Goal: Task Accomplishment & Management: Use online tool/utility

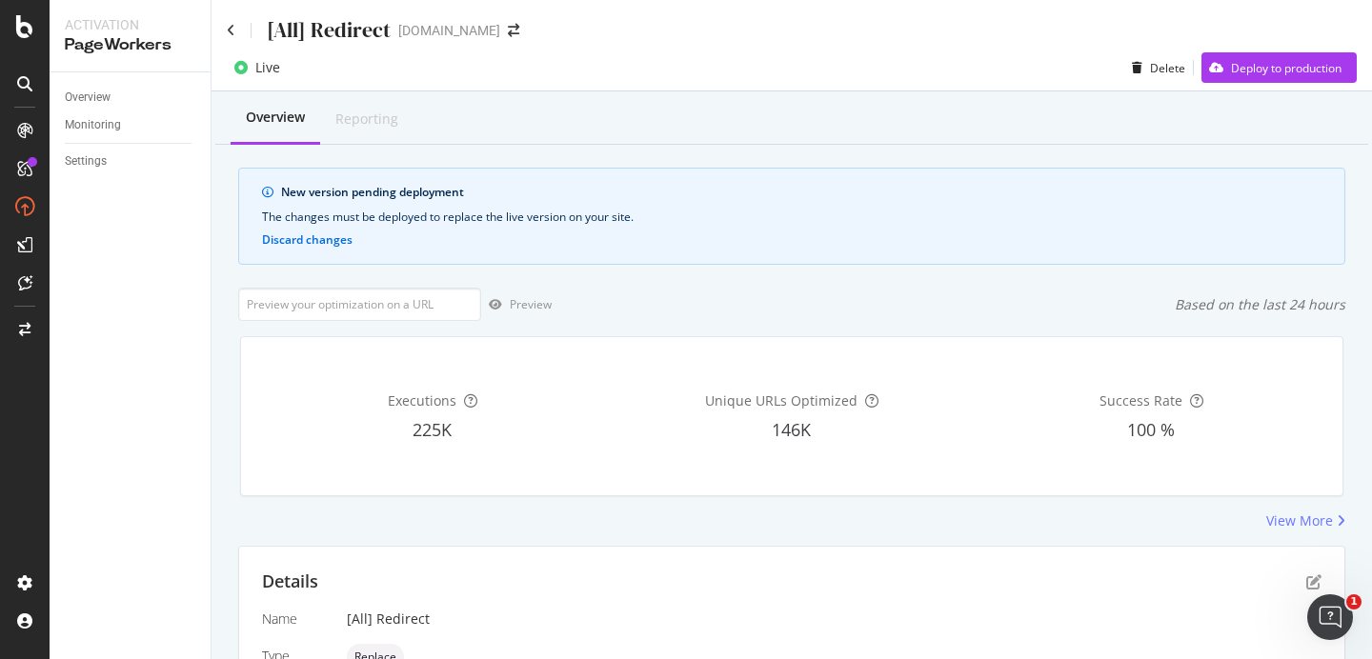
scroll to position [196, 0]
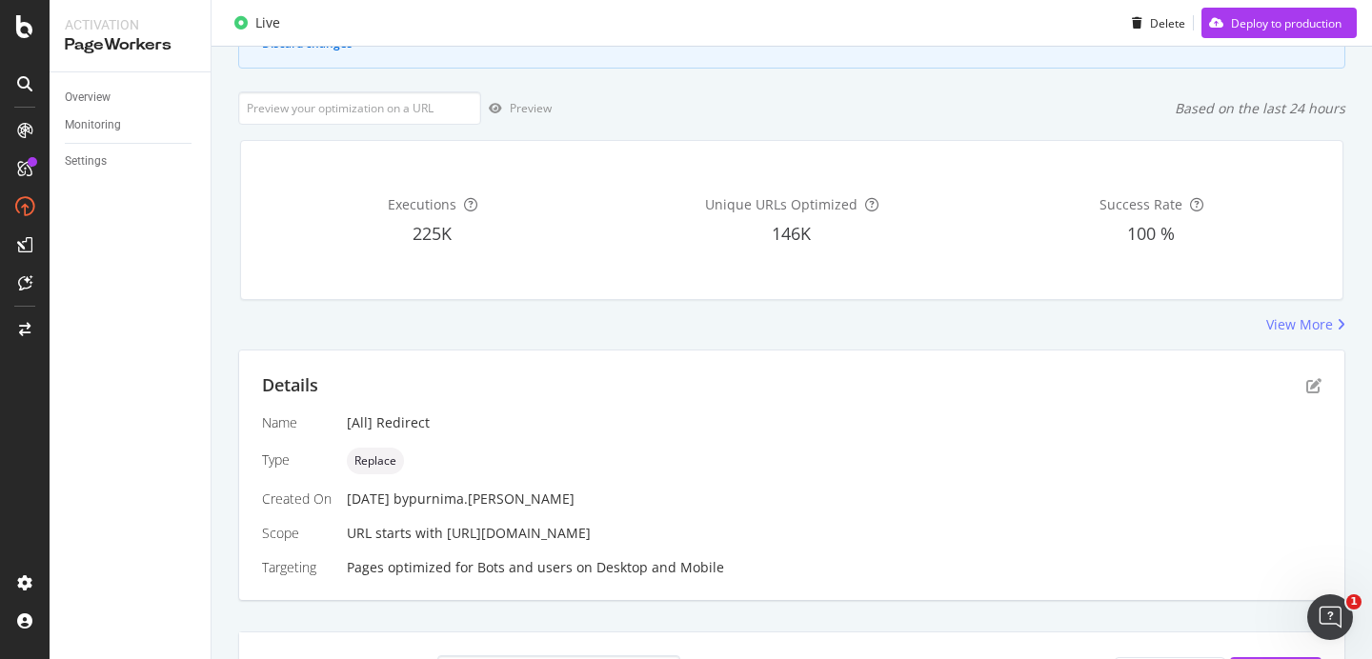
click at [584, 337] on div "Overview Reporting New version pending deployment The changes must be deployed …" at bounding box center [792, 619] width 1161 height 1448
click at [867, 422] on div "[All] Redirect" at bounding box center [834, 423] width 975 height 19
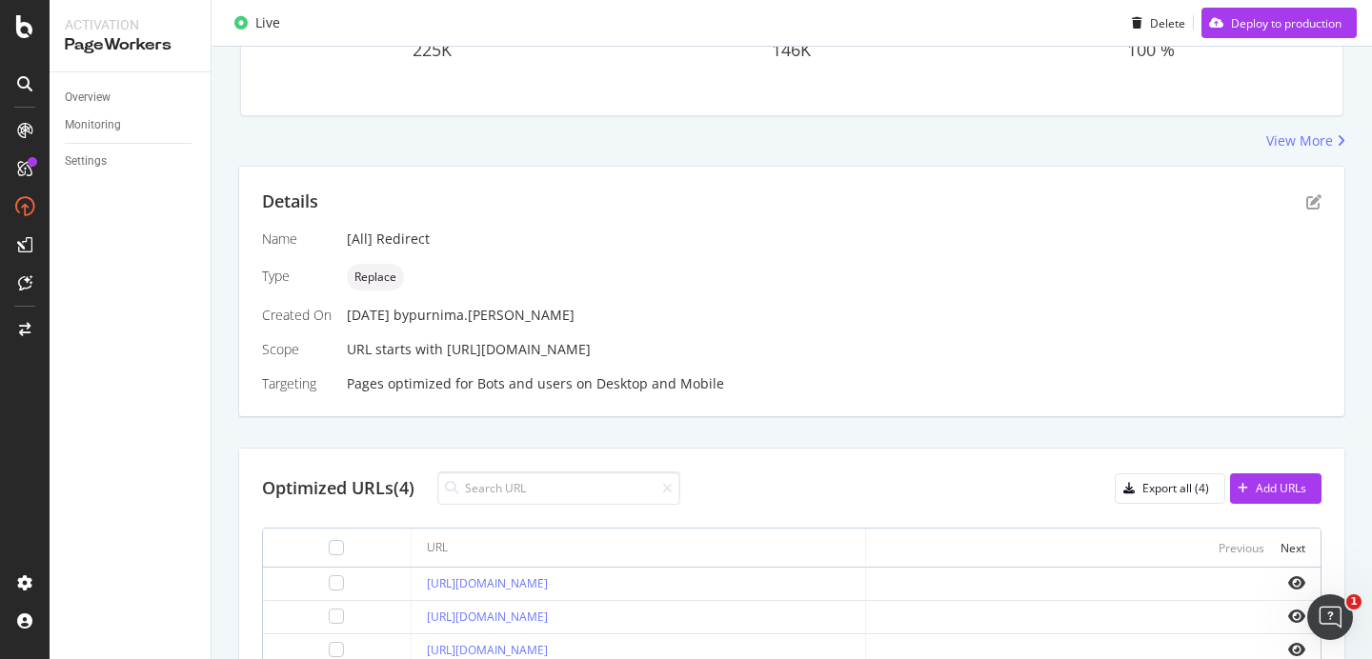
scroll to position [398, 0]
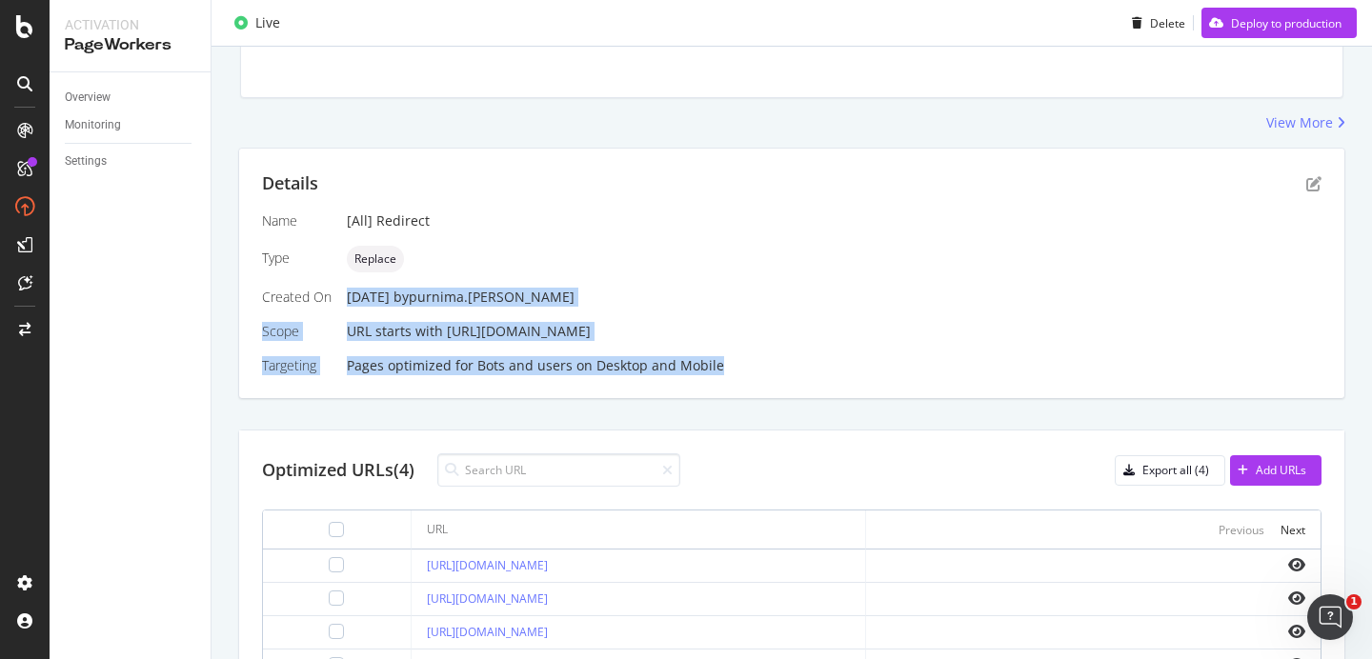
drag, startPoint x: 637, startPoint y: 385, endPoint x: 480, endPoint y: 284, distance: 186.1
click at [480, 284] on div "Details Name [All] Redirect Type Replace Created On 29 Aug. 2025 by purnima.bal…" at bounding box center [791, 274] width 1105 height 250
click at [480, 284] on div "Name [All] Redirect Type Replace Created On 29 Aug. 2025 by purnima.balraju Sco…" at bounding box center [792, 294] width 1060 height 164
drag, startPoint x: 347, startPoint y: 294, endPoint x: 441, endPoint y: 393, distance: 136.1
click at [441, 393] on div "Details Name [All] Redirect Type Replace Created On 29 Aug. 2025 by purnima.bal…" at bounding box center [791, 274] width 1105 height 250
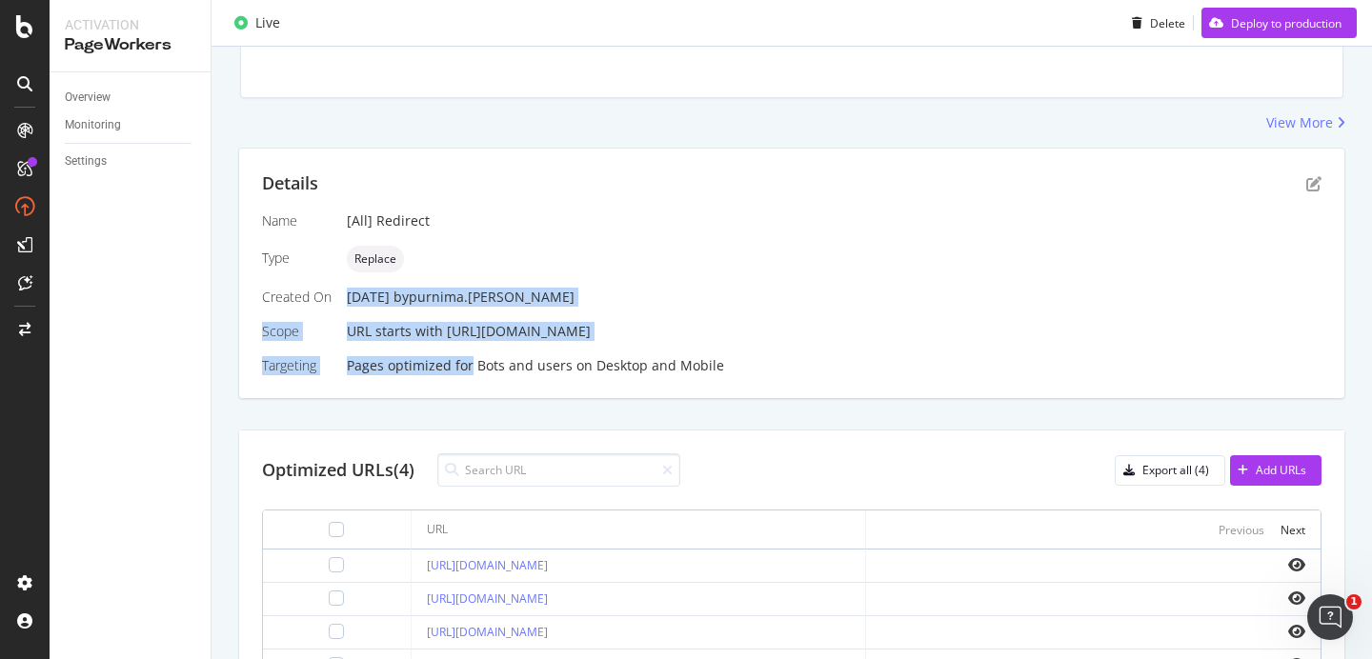
click at [440, 393] on div "Details Name [All] Redirect Type Replace Created On 29 Aug. 2025 by purnima.bal…" at bounding box center [791, 274] width 1105 height 250
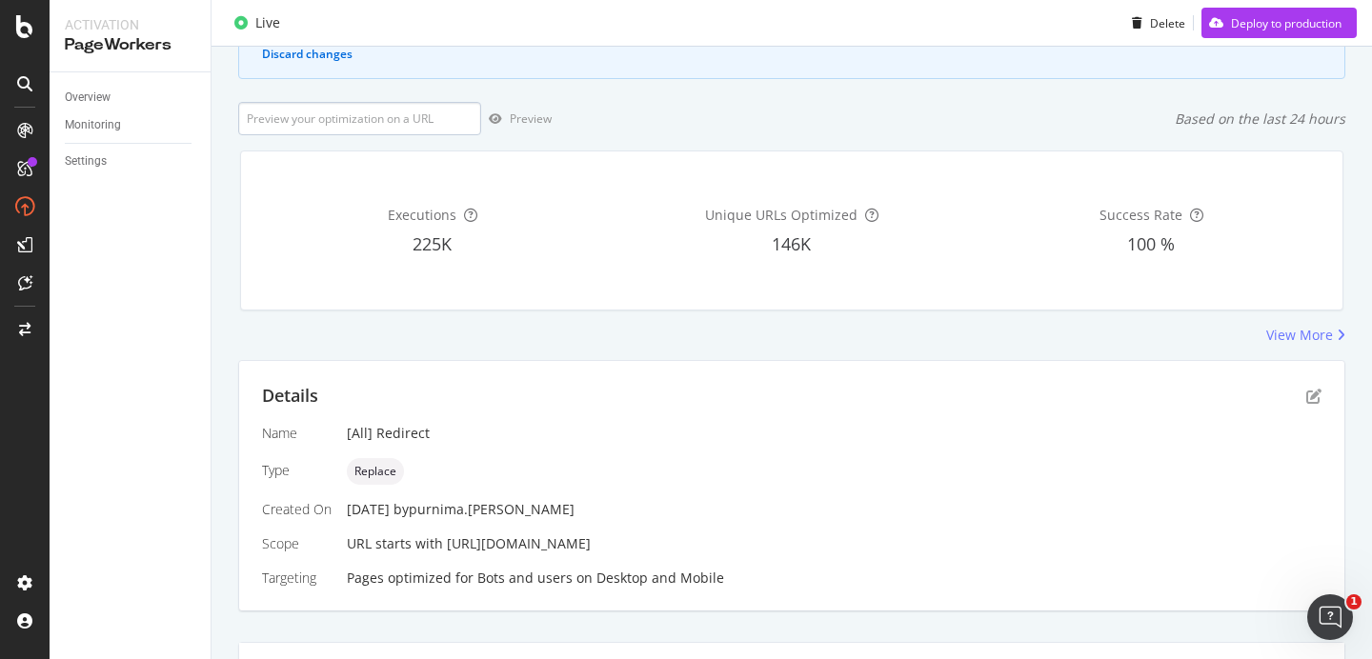
scroll to position [0, 0]
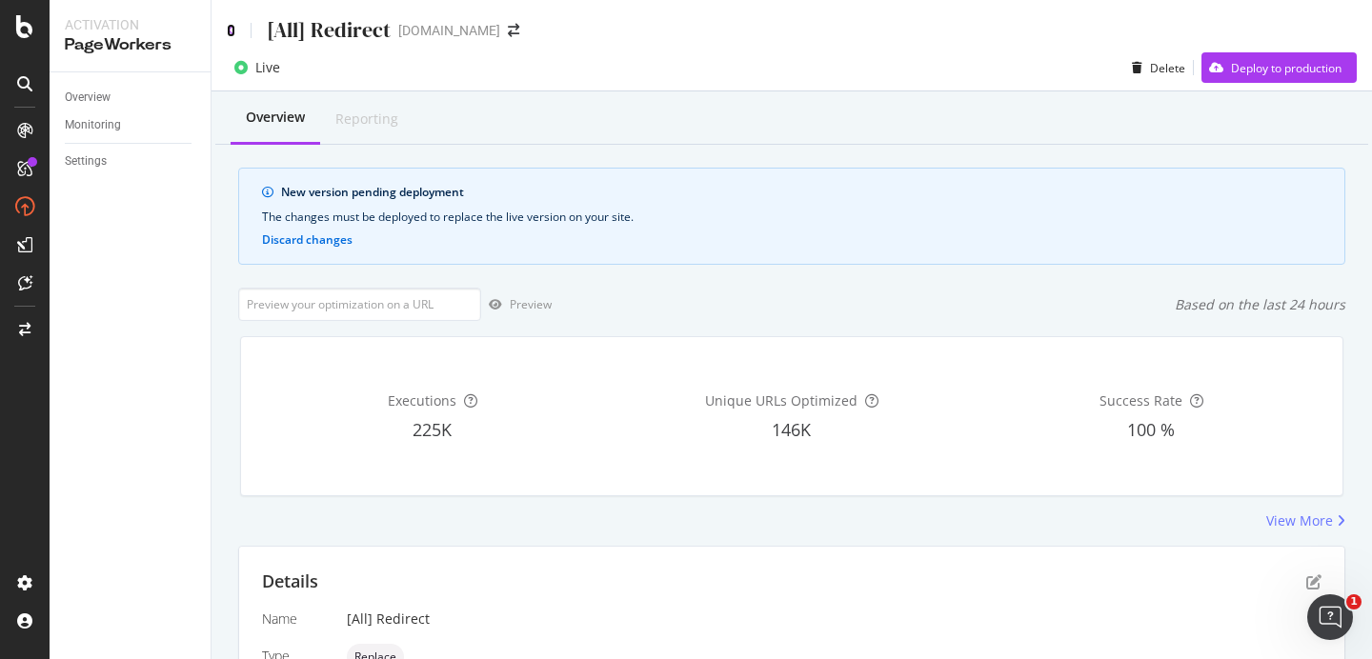
click at [229, 27] on icon at bounding box center [231, 30] width 9 height 13
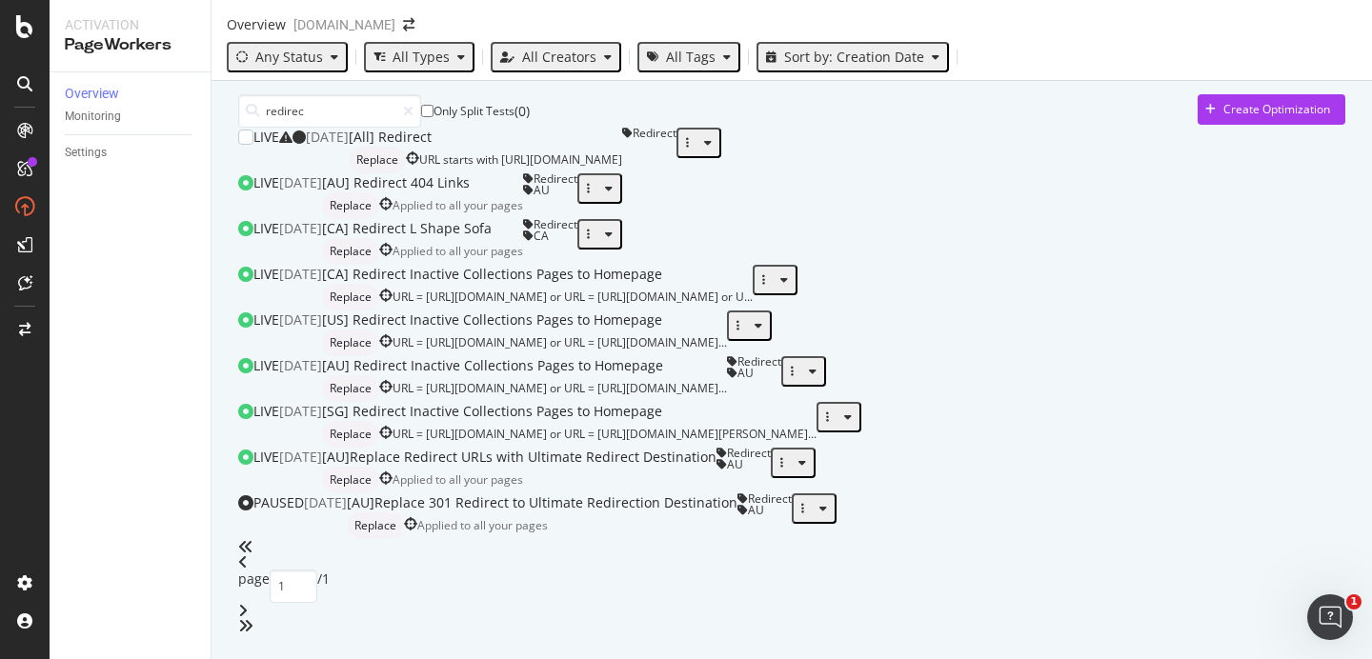
click at [489, 147] on div "[All] Redirect" at bounding box center [485, 137] width 273 height 19
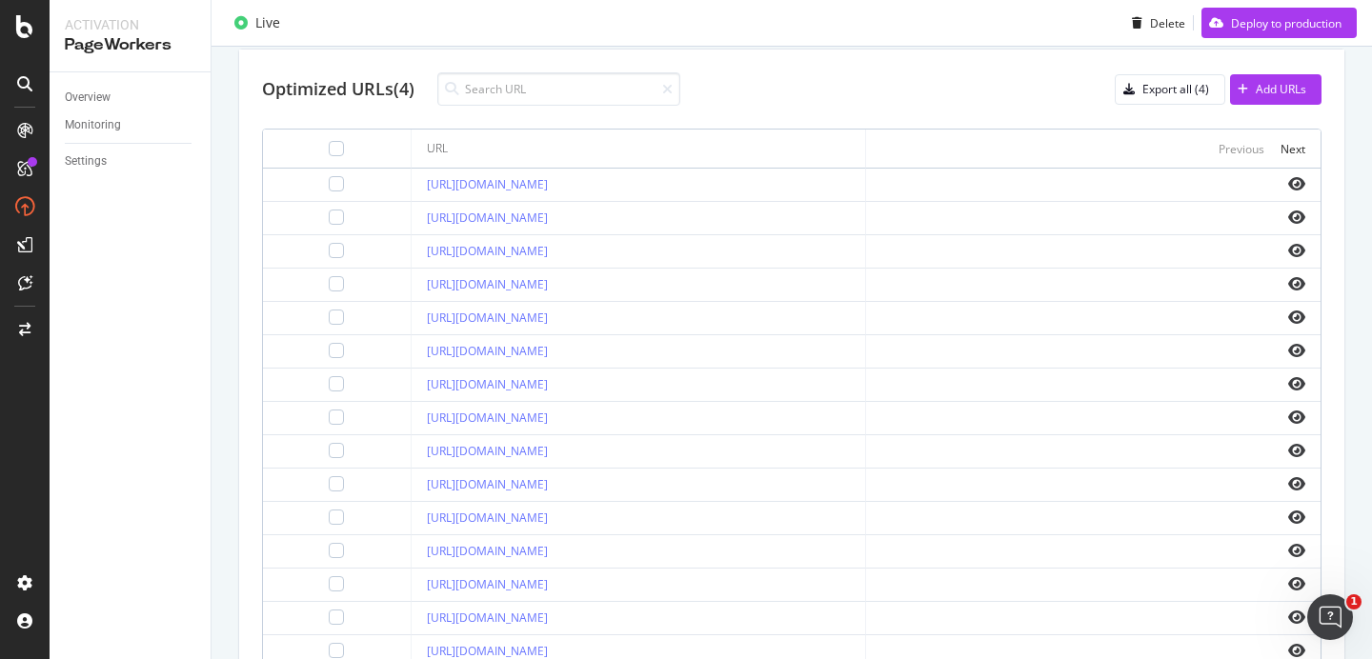
scroll to position [762, 0]
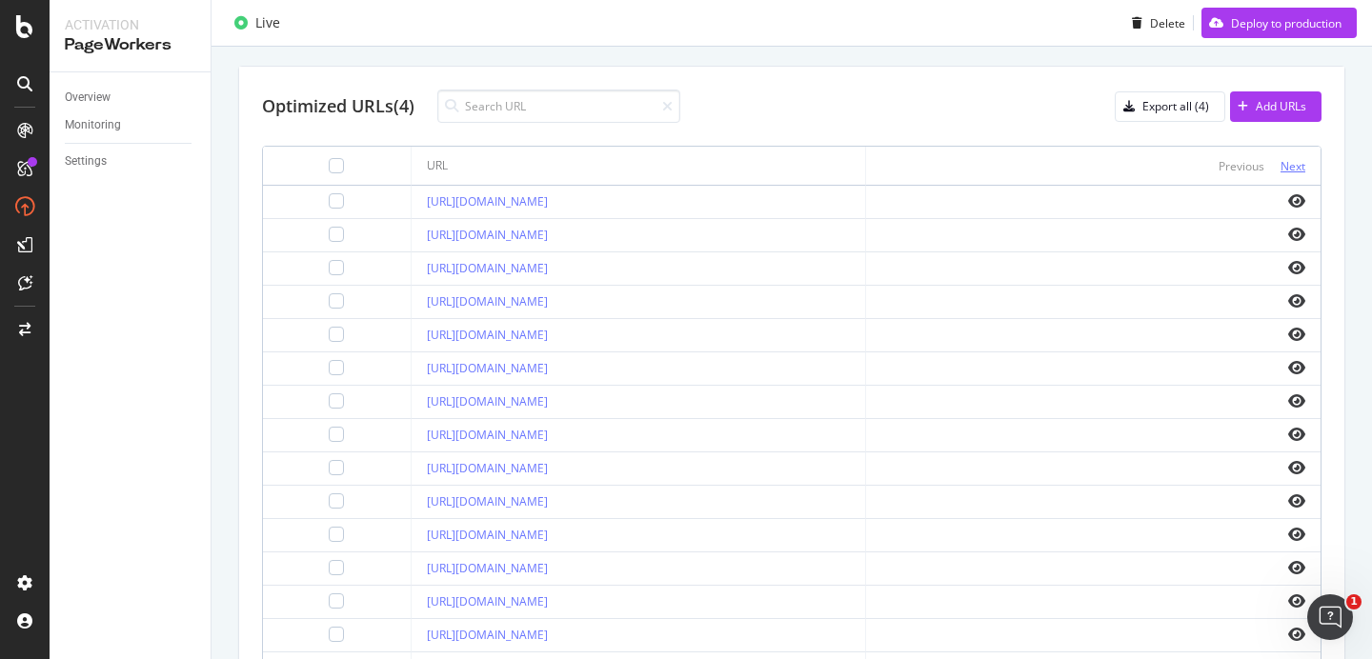
click at [1287, 168] on div "Next" at bounding box center [1293, 166] width 25 height 16
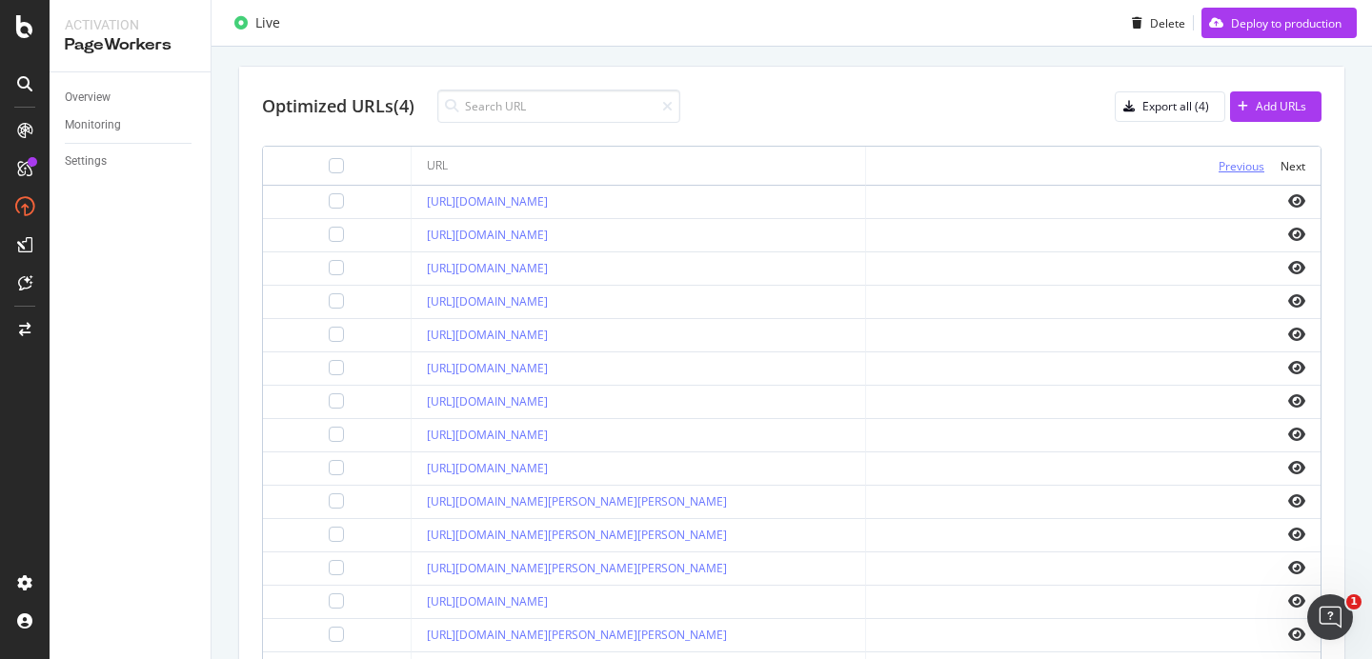
click at [1236, 168] on div "Previous" at bounding box center [1242, 166] width 46 height 16
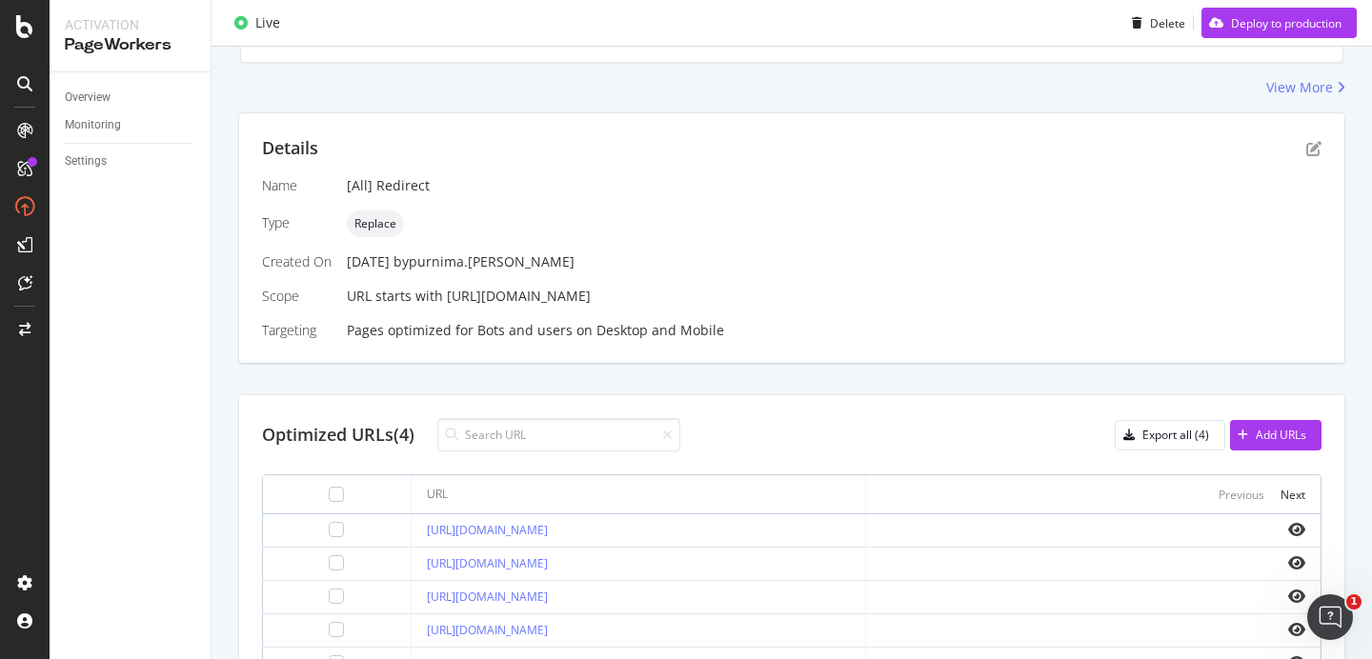
scroll to position [116, 0]
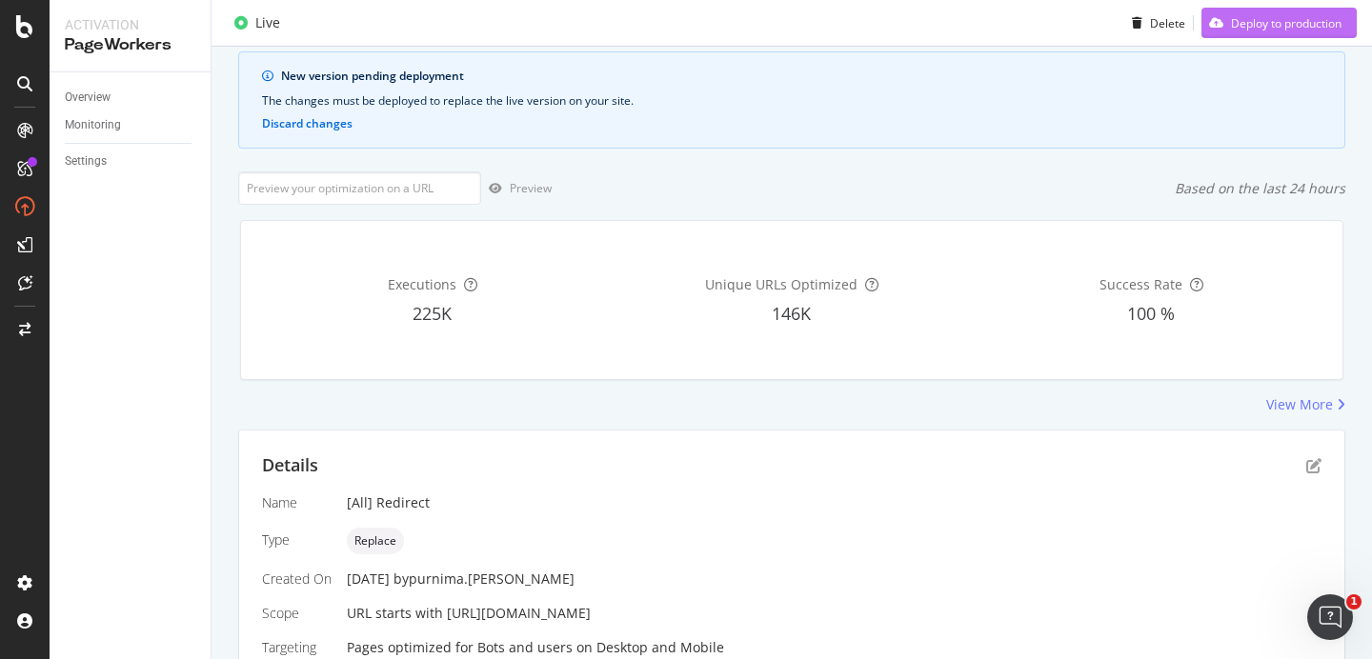
click at [1212, 24] on div "button" at bounding box center [1217, 22] width 30 height 11
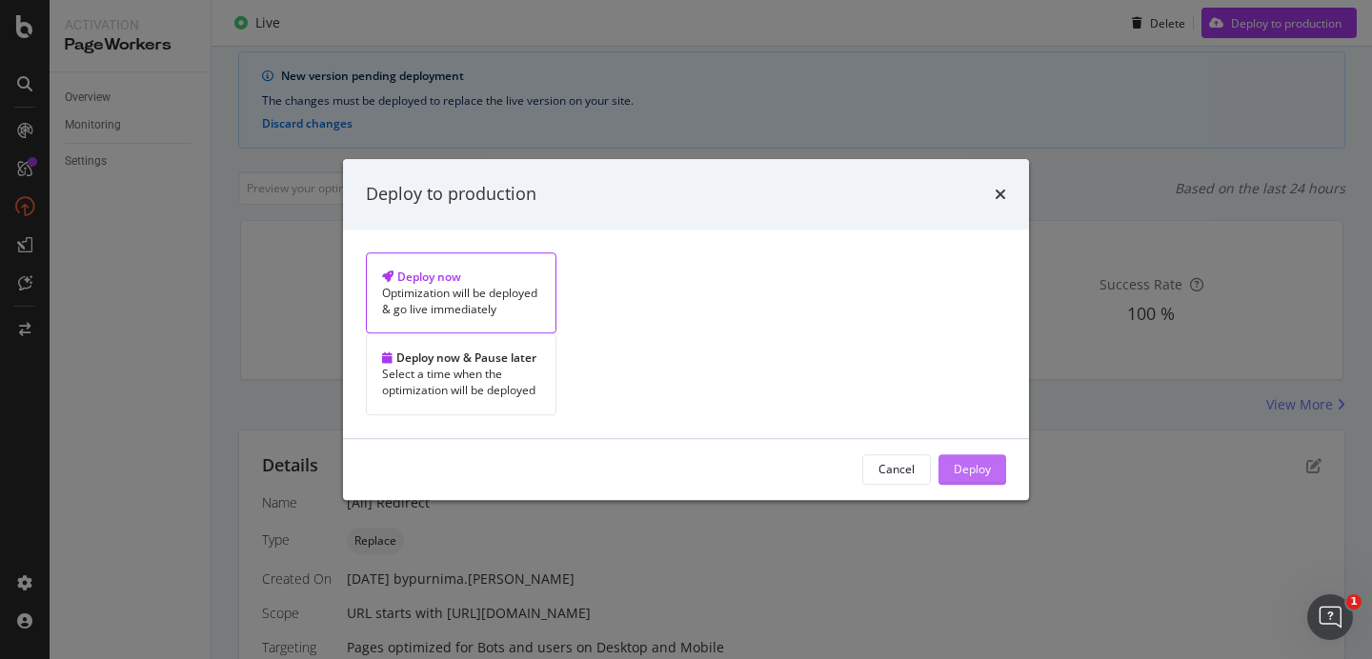
click at [939, 455] on button "Deploy" at bounding box center [973, 470] width 68 height 30
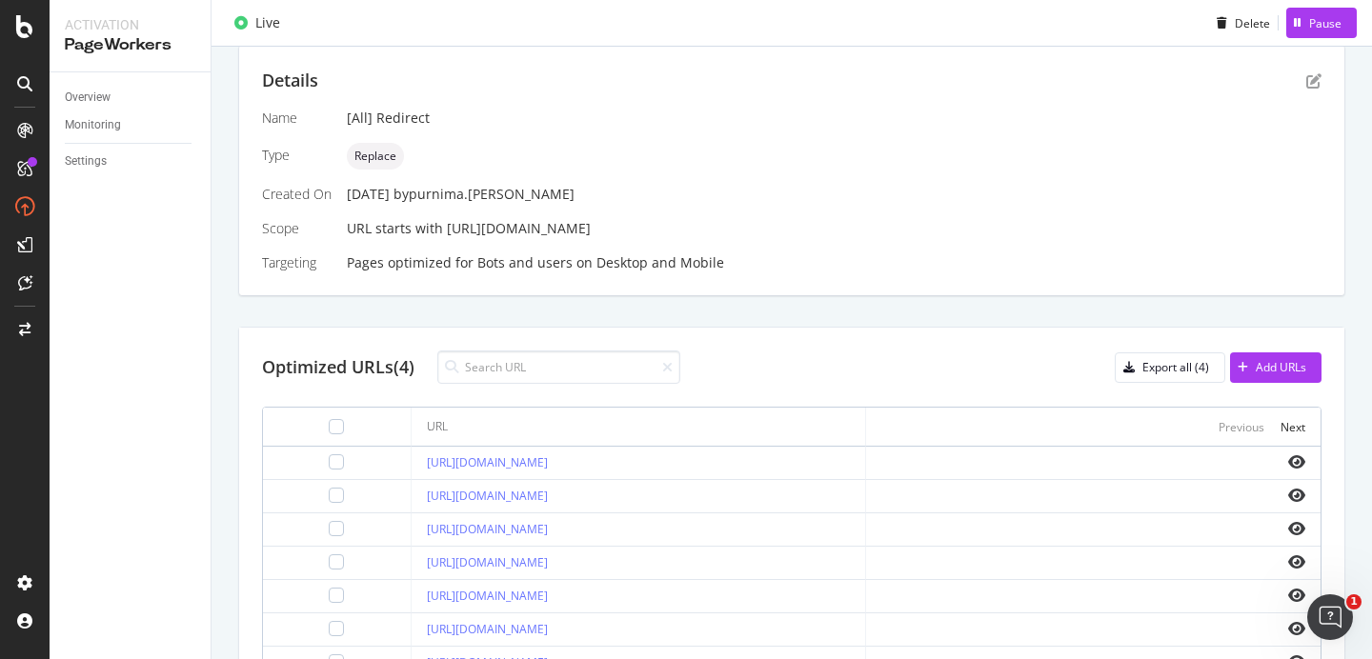
scroll to position [237, 0]
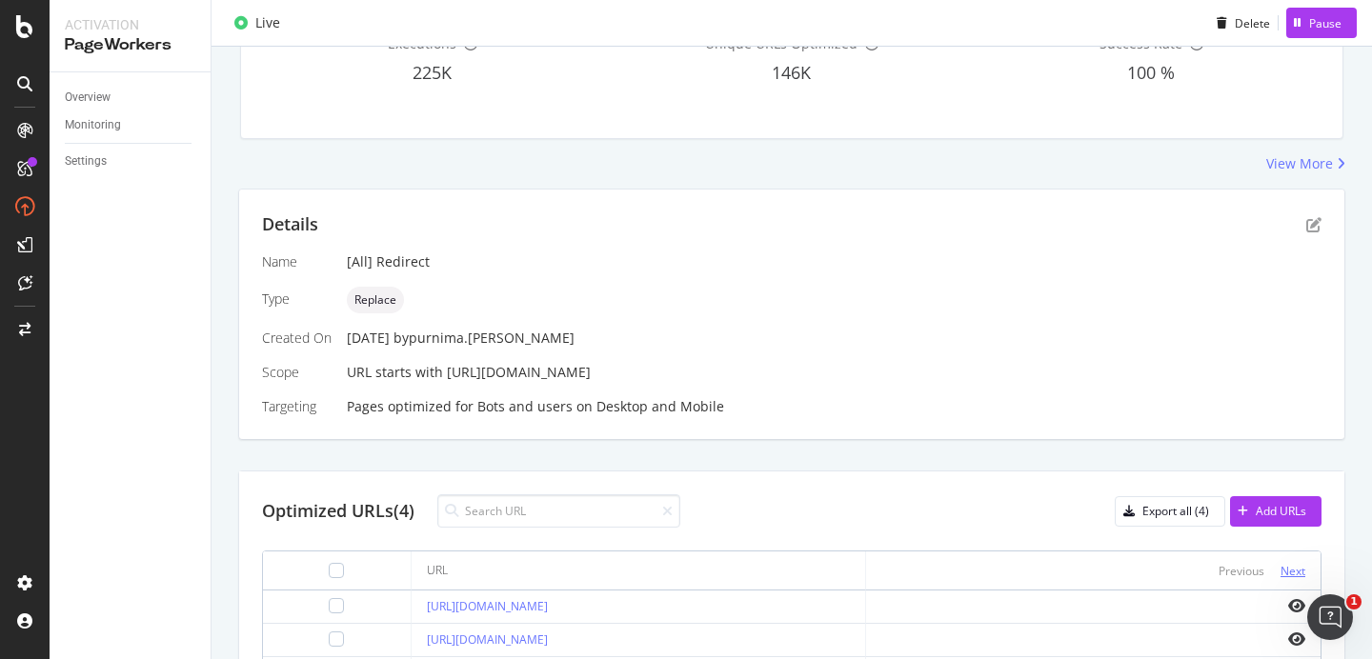
click at [1290, 575] on div "Next" at bounding box center [1293, 571] width 25 height 16
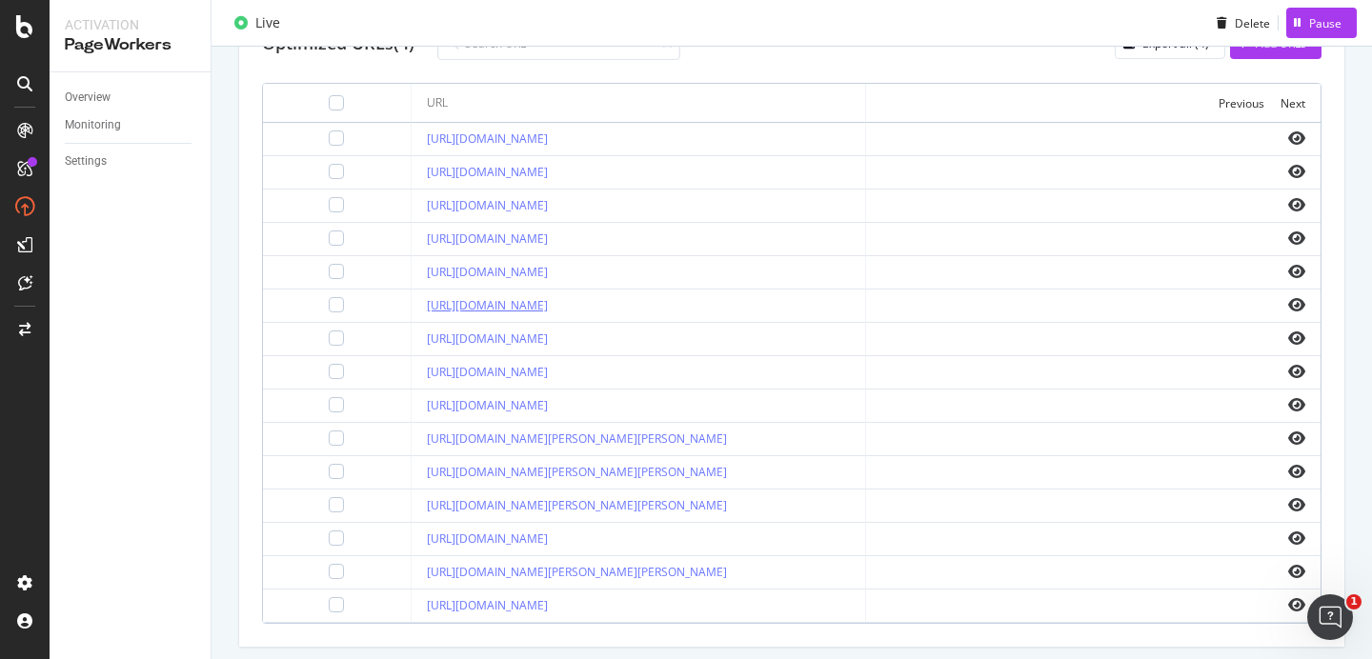
scroll to position [657, 0]
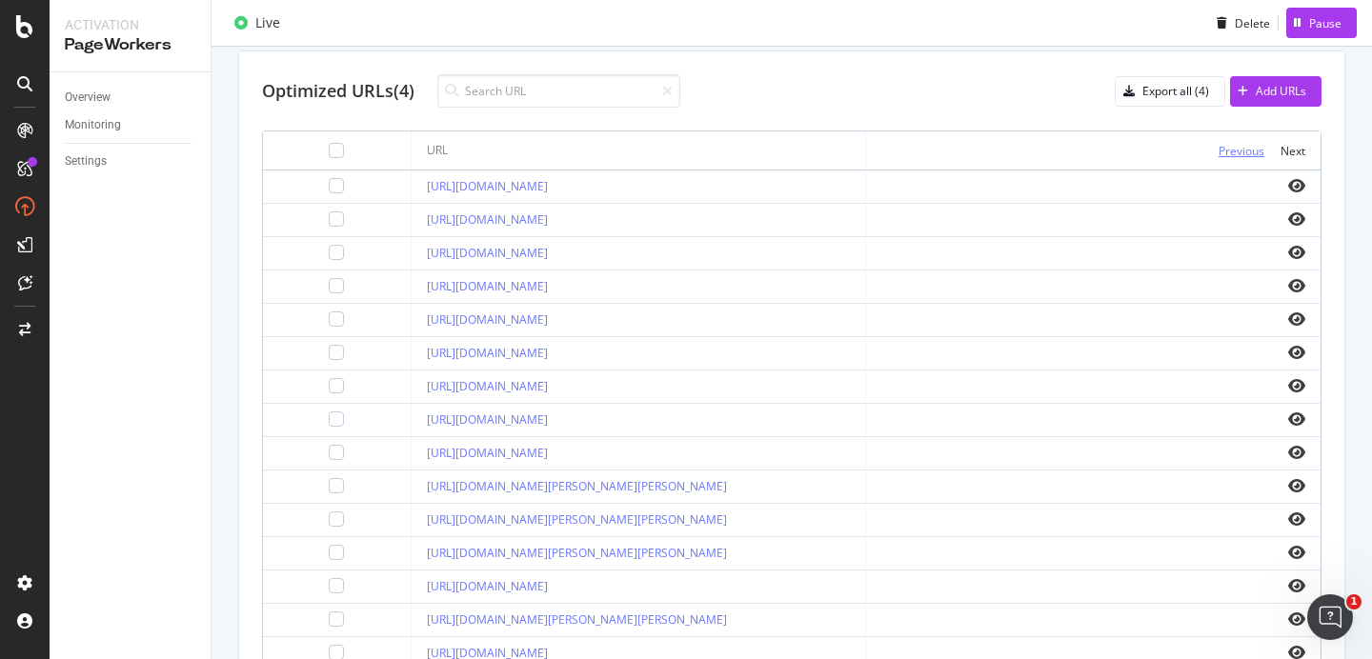
click at [1219, 141] on div "Previous" at bounding box center [1242, 150] width 46 height 21
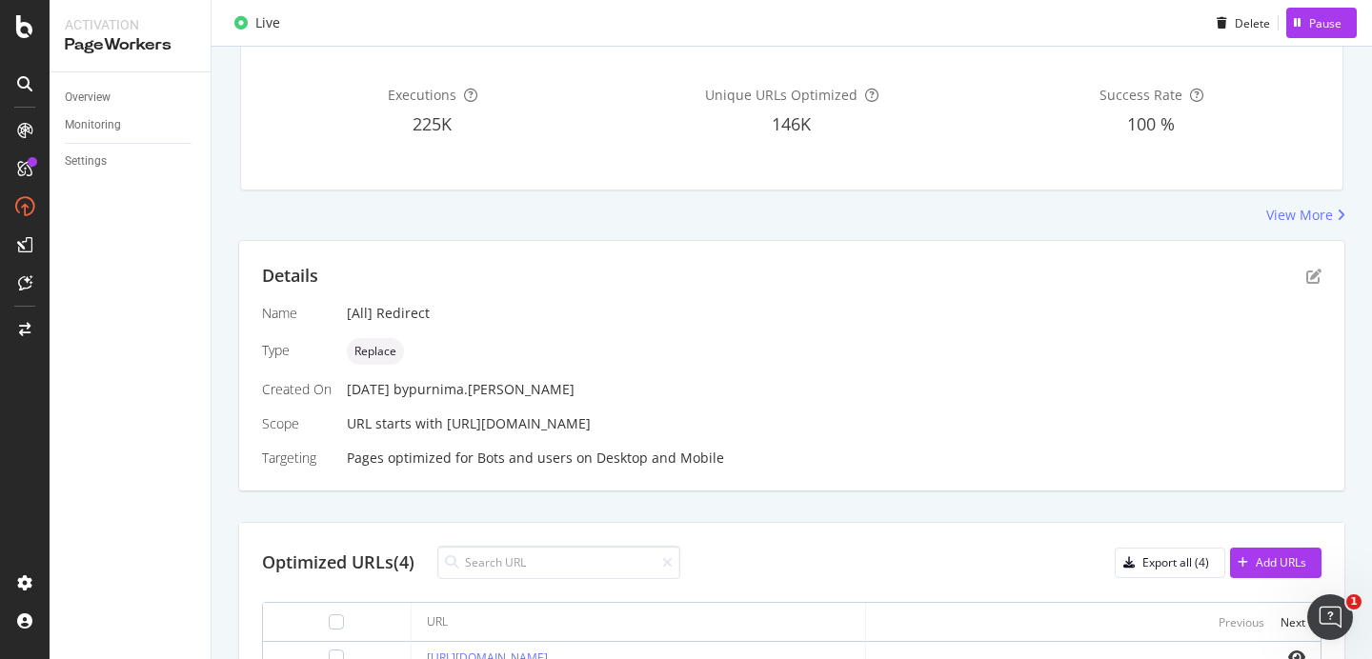
scroll to position [0, 0]
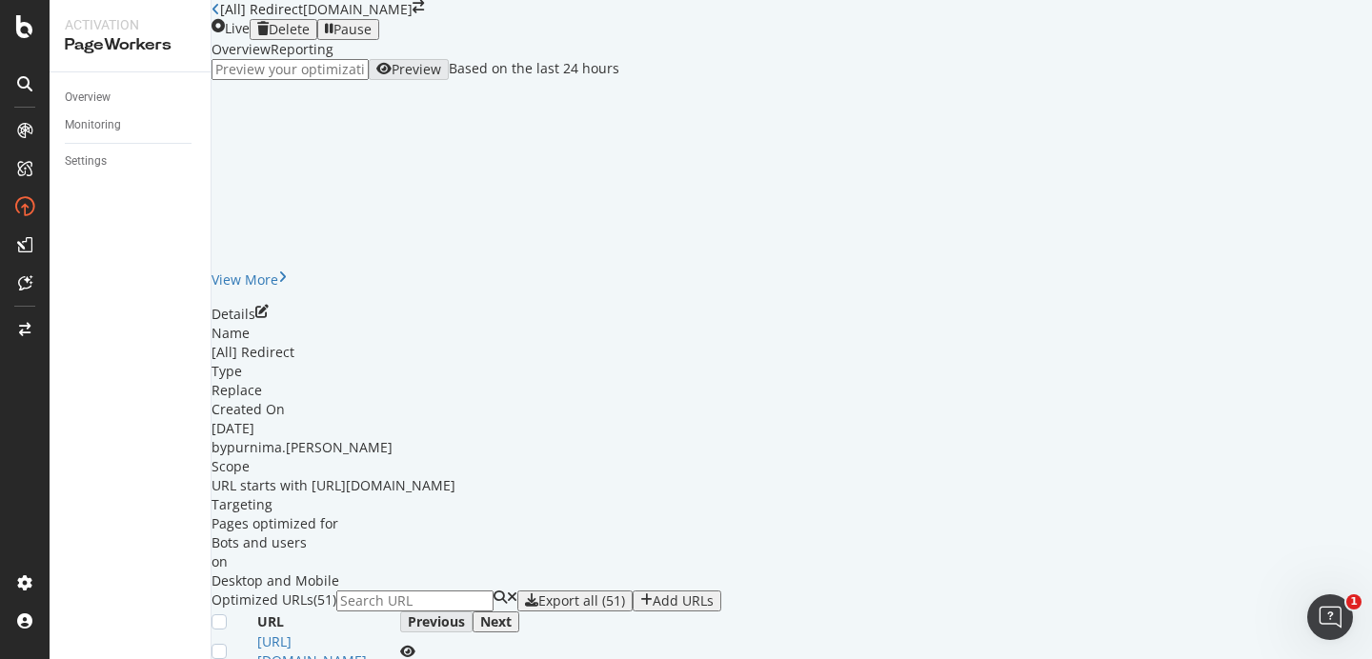
scroll to position [610, 0]
click at [543, 612] on th "Previous Next" at bounding box center [471, 622] width 143 height 21
click at [512, 615] on div "Next" at bounding box center [495, 622] width 31 height 15
click at [465, 615] on div "Previous" at bounding box center [436, 622] width 57 height 15
click at [809, 591] on div "Optimized URLs (51) Export all (51) Add URLs" at bounding box center [792, 601] width 1161 height 21
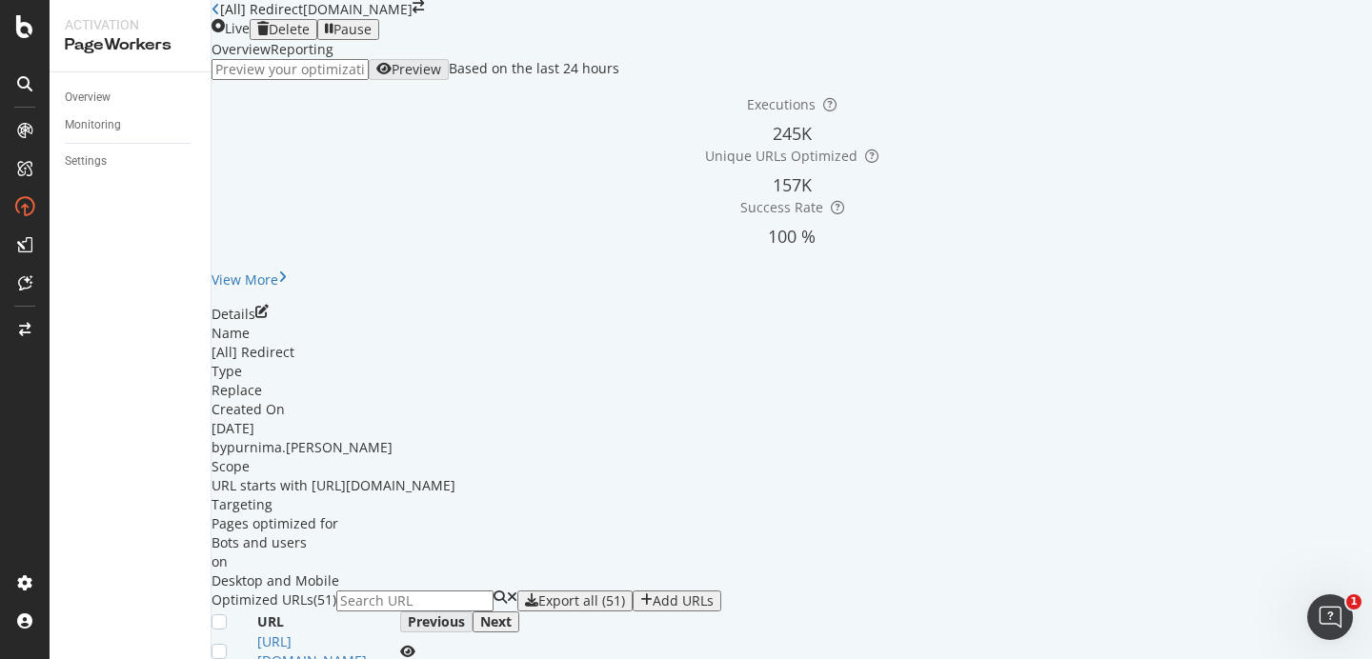
scroll to position [0, 0]
click at [751, 165] on div "Overview Reporting Preview Based on the last 24 hours Executions 245K Unique UR…" at bounding box center [792, 622] width 1161 height 1164
click at [694, 201] on div "Executions 245K Unique URLs Optimized 157K Success Rate 100 %" at bounding box center [792, 175] width 1180 height 191
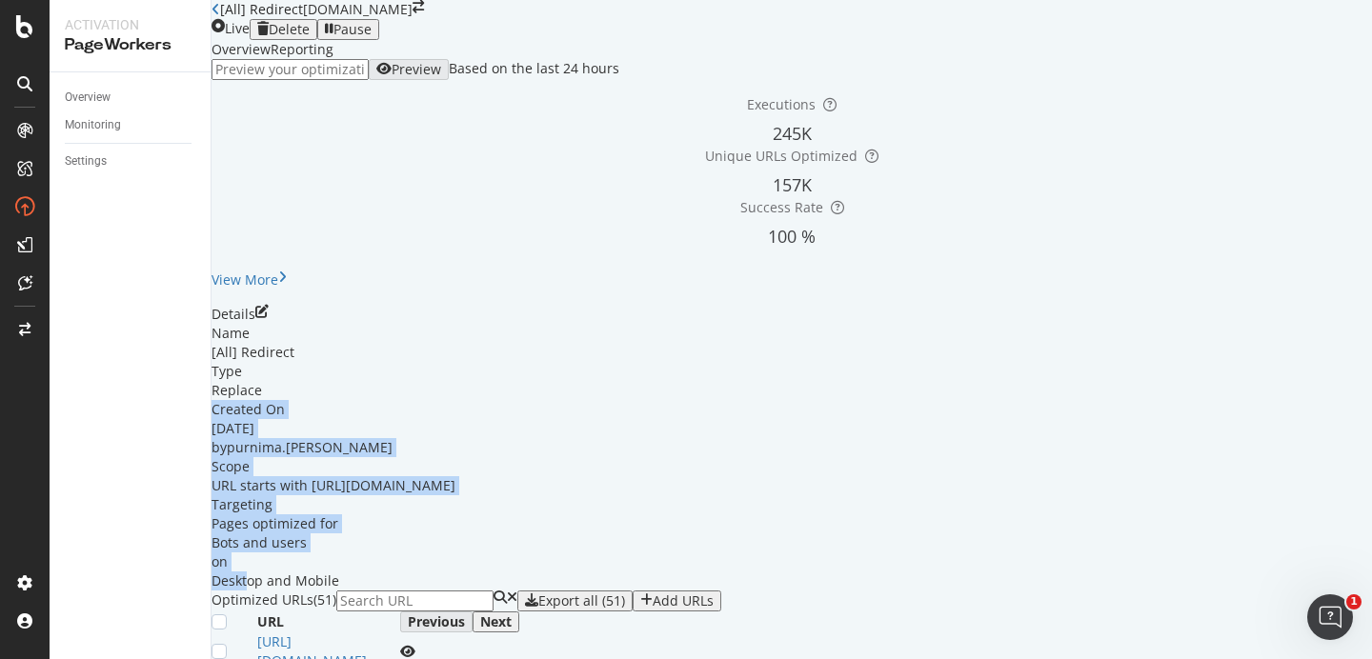
drag, startPoint x: 627, startPoint y: 301, endPoint x: 627, endPoint y: 188, distance: 113.4
click at [627, 324] on div "Name [All] Redirect Type Replace Created On [DATE] by purnima.[PERSON_NAME] Sco…" at bounding box center [792, 457] width 1161 height 267
click at [627, 381] on div "Replace" at bounding box center [792, 390] width 1161 height 19
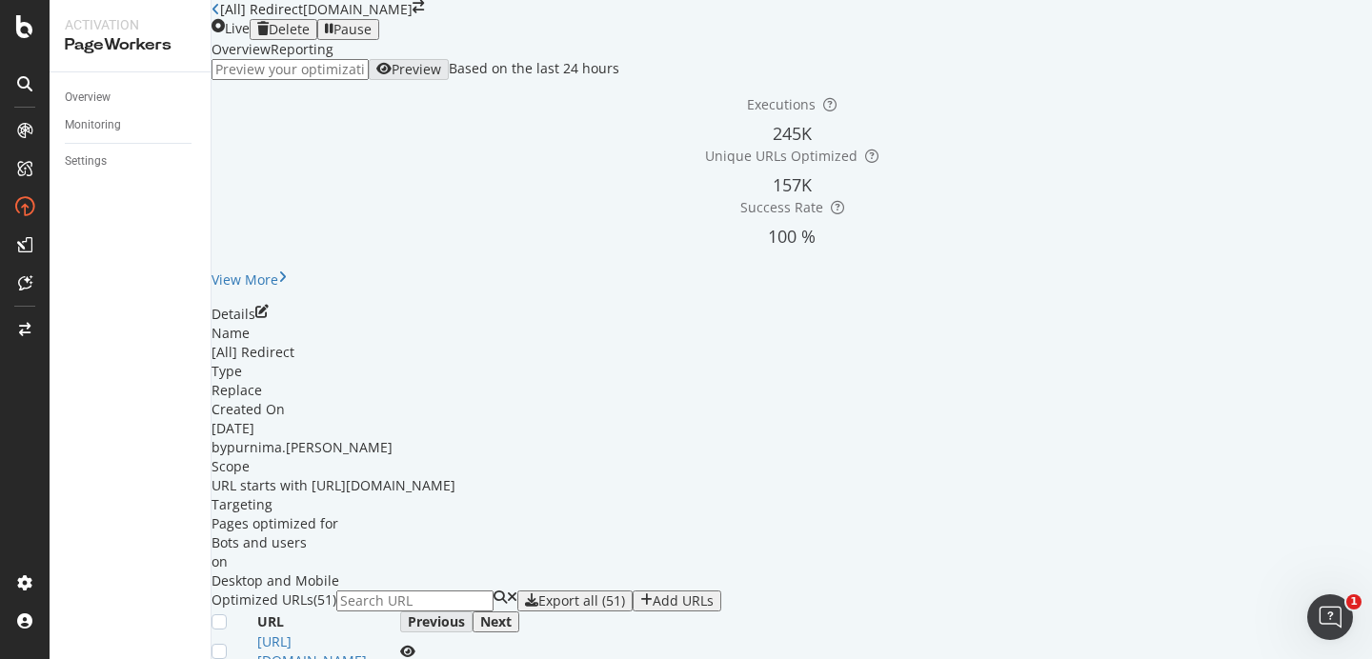
scroll to position [0, 0]
